Goal: Task Accomplishment & Management: Manage account settings

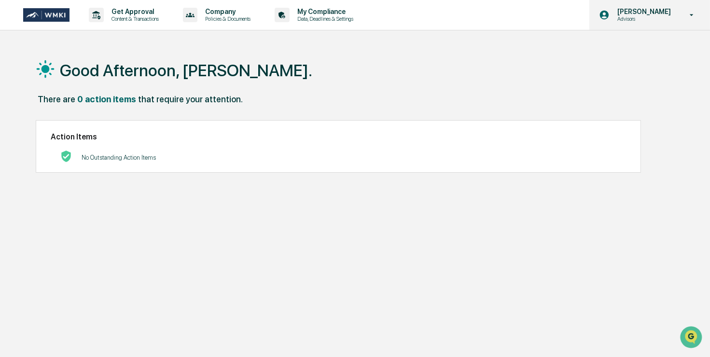
click at [690, 14] on icon at bounding box center [691, 15] width 17 height 9
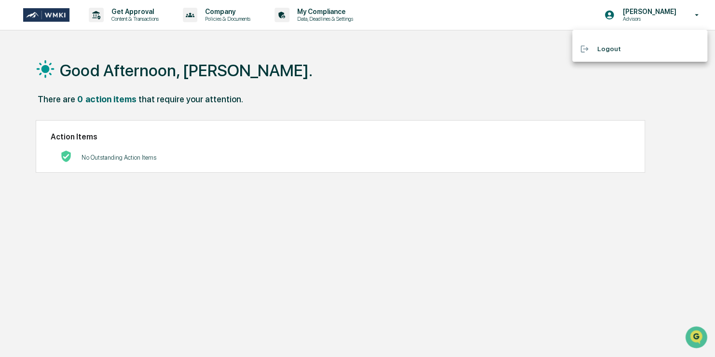
click at [432, 80] on div at bounding box center [357, 178] width 715 height 357
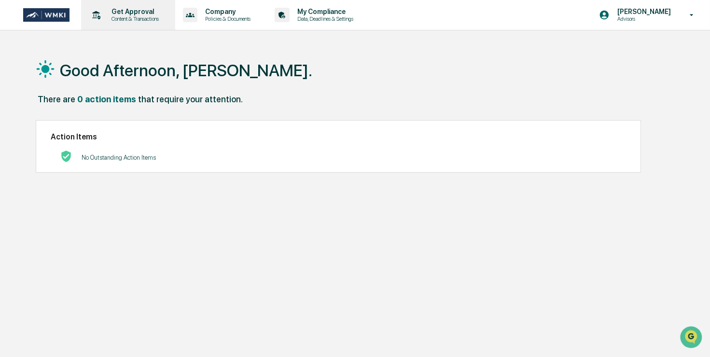
click at [149, 18] on p "Content & Transactions" at bounding box center [134, 18] width 60 height 7
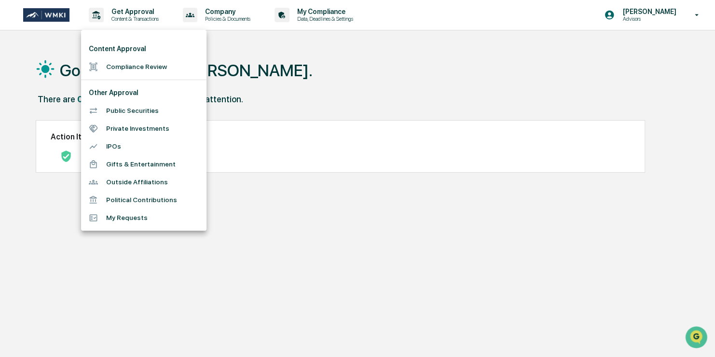
click at [147, 130] on li "Private Investments" at bounding box center [143, 129] width 125 height 18
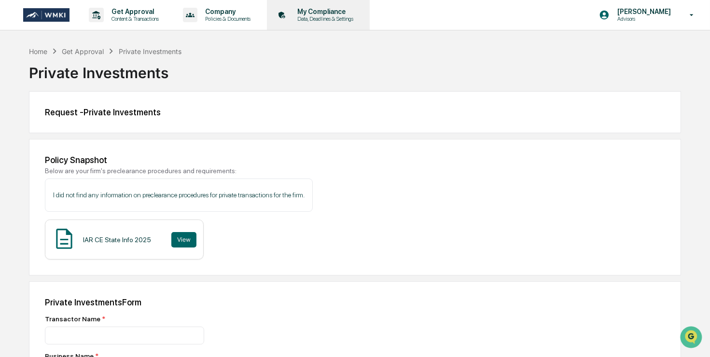
click at [309, 19] on p "Data, Deadlines & Settings" at bounding box center [324, 18] width 69 height 7
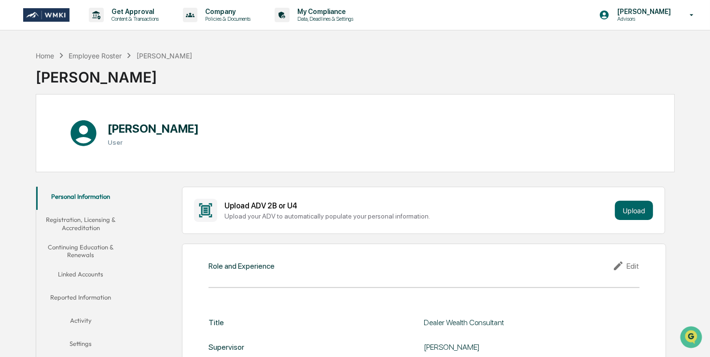
click at [96, 277] on button "Linked Accounts" at bounding box center [80, 275] width 89 height 23
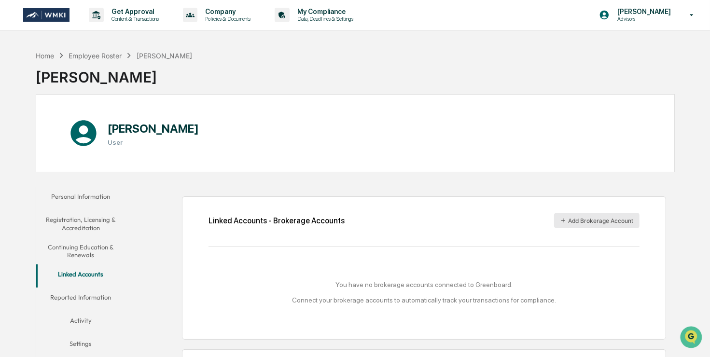
click at [587, 221] on button "Add Brokerage Account" at bounding box center [596, 220] width 85 height 15
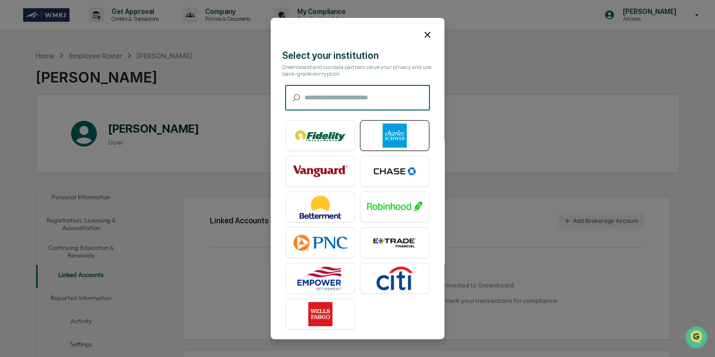
click at [400, 139] on img at bounding box center [394, 136] width 55 height 24
